Goal: Navigation & Orientation: Find specific page/section

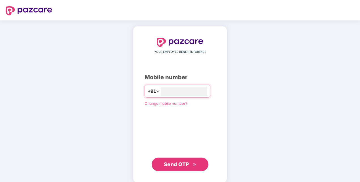
type input "**********"
click at [160, 123] on div "**********" at bounding box center [180, 104] width 71 height 133
click at [180, 165] on span "Send OTP" at bounding box center [176, 164] width 25 height 6
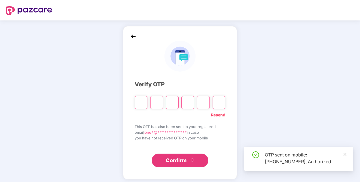
click at [142, 103] on input "Please enter verification code. Digit 1" at bounding box center [141, 102] width 13 height 13
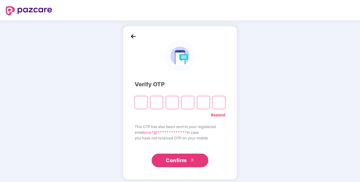
type input "*"
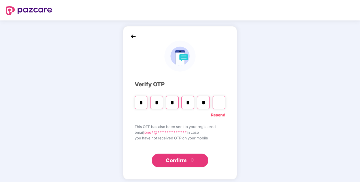
type input "*"
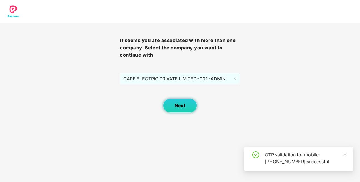
click at [165, 107] on button "Next" at bounding box center [180, 105] width 34 height 14
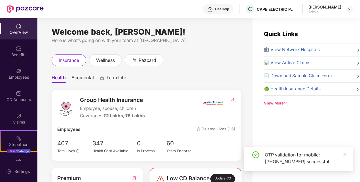
click at [346, 153] on icon "close" at bounding box center [345, 154] width 4 height 4
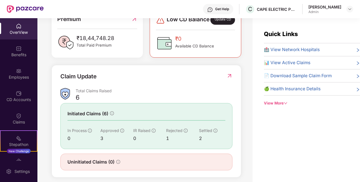
scroll to position [168, 0]
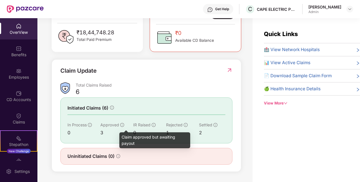
click at [121, 124] on icon "info-circle" at bounding box center [122, 125] width 4 height 4
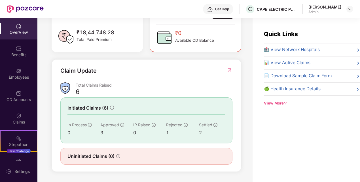
click at [136, 78] on div "Claim Update" at bounding box center [146, 74] width 172 height 16
click at [18, 46] on img at bounding box center [19, 49] width 6 height 6
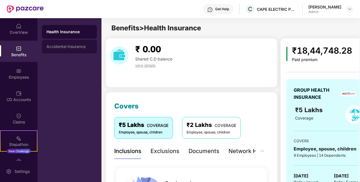
click at [68, 49] on div "Accidental Insurance" at bounding box center [69, 47] width 55 height 14
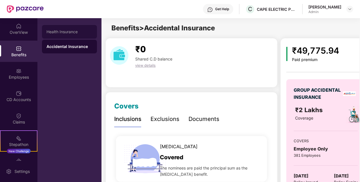
click at [65, 30] on div "Health Insurance" at bounding box center [70, 32] width 46 height 5
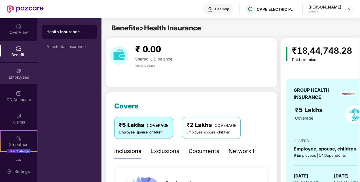
click at [20, 79] on div "Employees" at bounding box center [18, 77] width 37 height 6
